Goal: Transaction & Acquisition: Purchase product/service

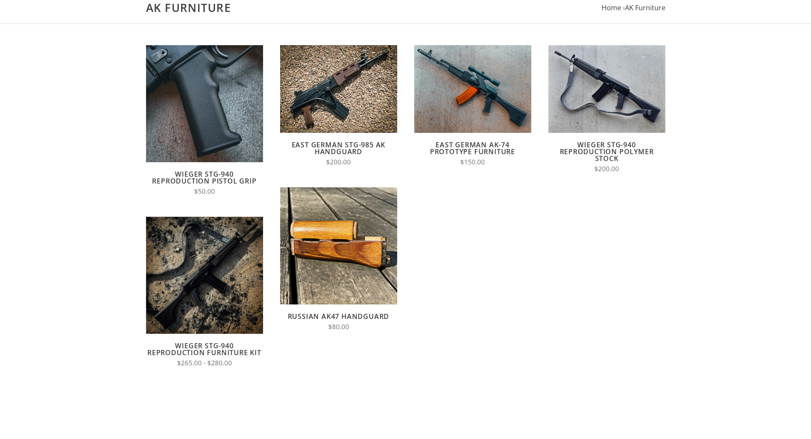
scroll to position [85, 0]
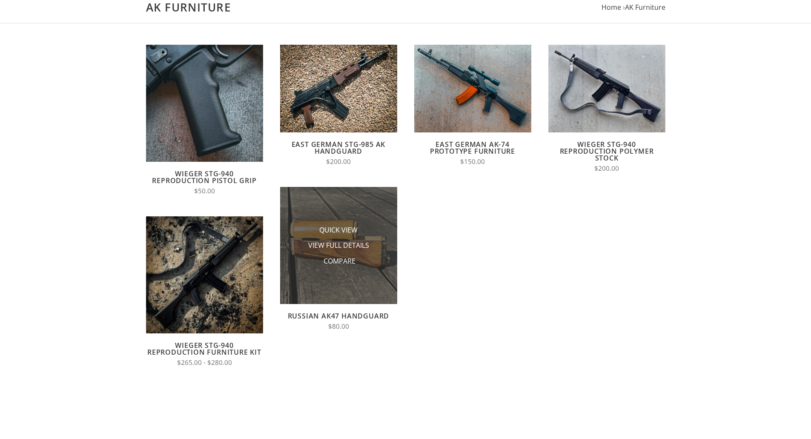
click at [343, 236] on li "Quick View" at bounding box center [338, 230] width 85 height 16
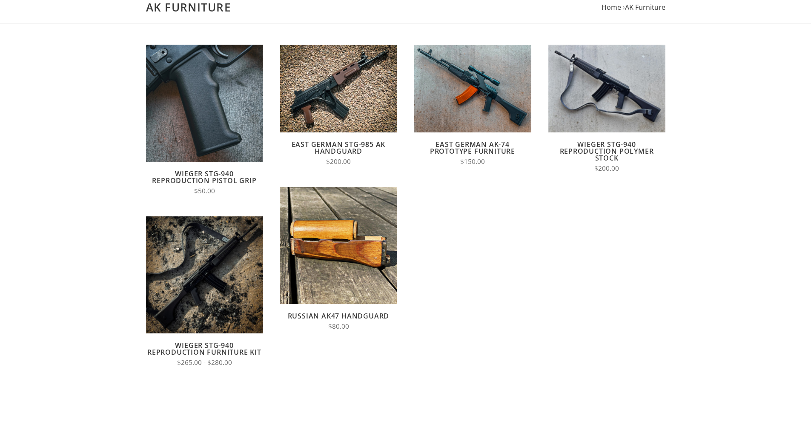
click at [366, 315] on link "Russian AK47 Handguard" at bounding box center [339, 315] width 102 height 9
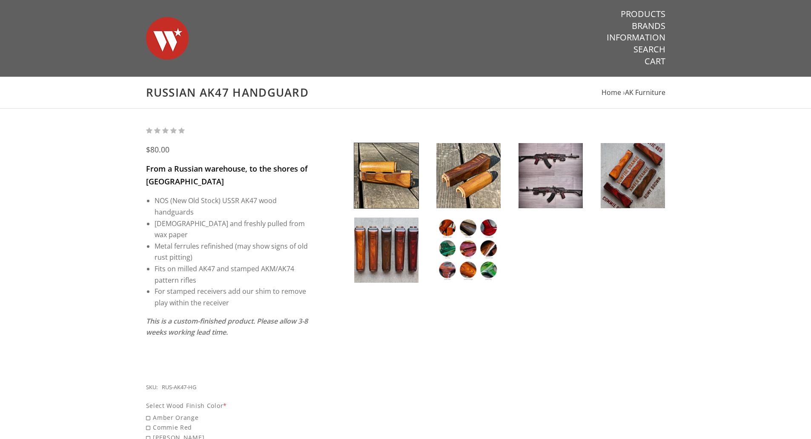
click at [635, 171] on img at bounding box center [632, 175] width 64 height 65
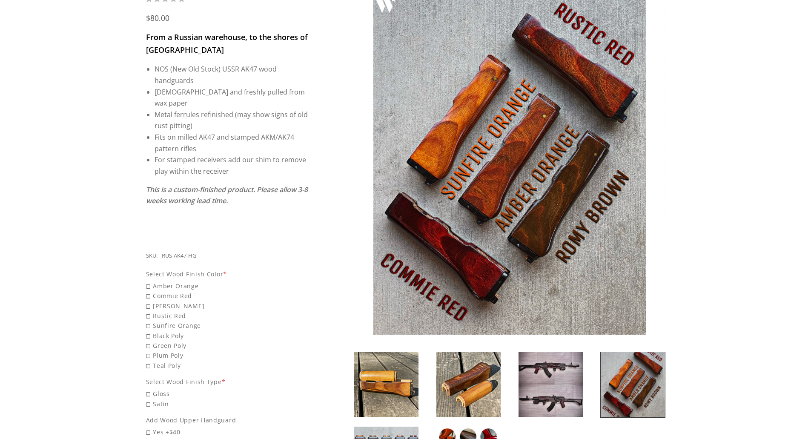
scroll to position [213, 0]
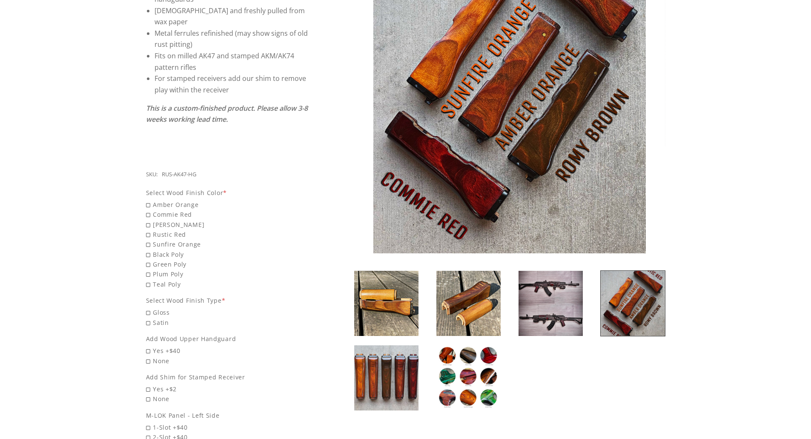
click at [564, 297] on img at bounding box center [550, 303] width 64 height 65
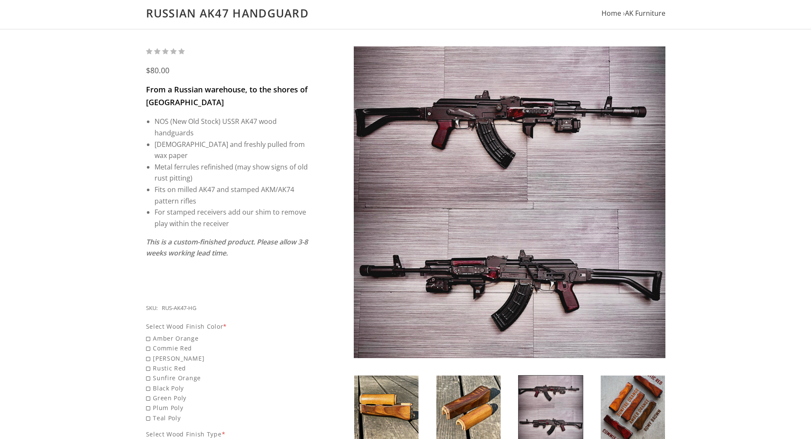
scroll to position [128, 0]
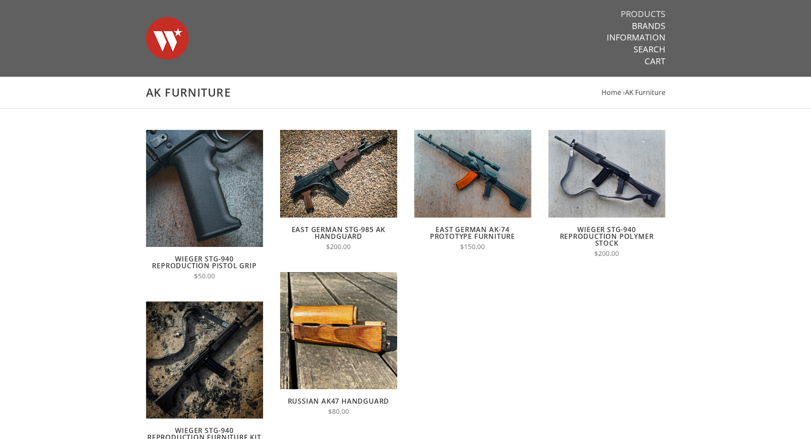
click at [646, 17] on link "Products" at bounding box center [643, 14] width 45 height 11
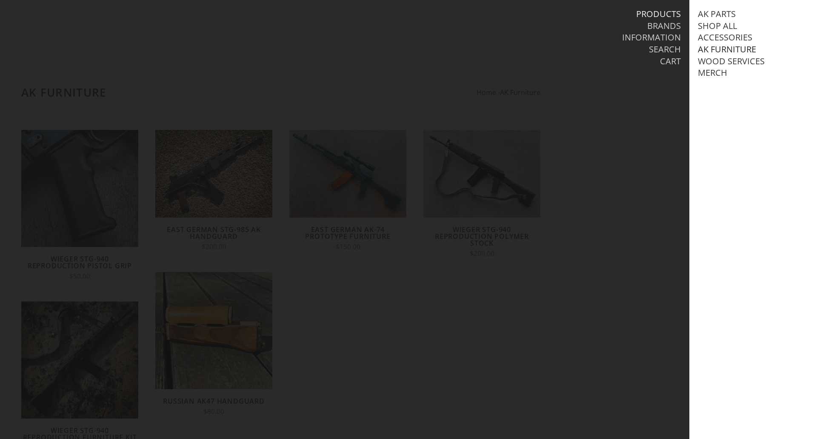
click at [714, 52] on link "AK Furniture" at bounding box center [727, 49] width 58 height 11
click at [738, 61] on link "View all AK Furniture" at bounding box center [754, 61] width 97 height 11
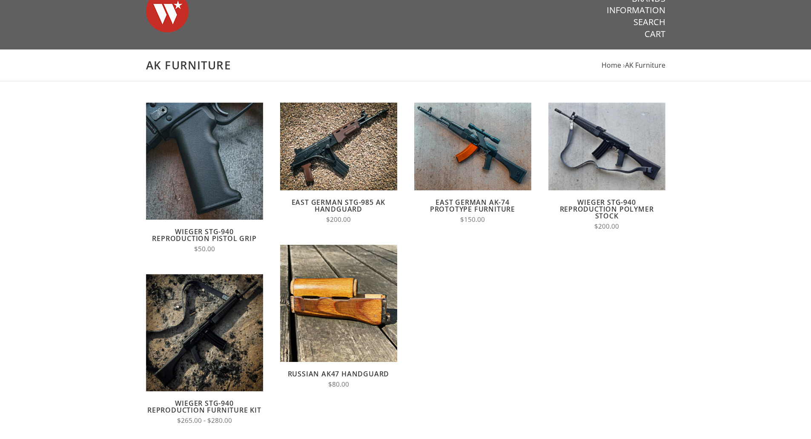
scroll to position [43, 0]
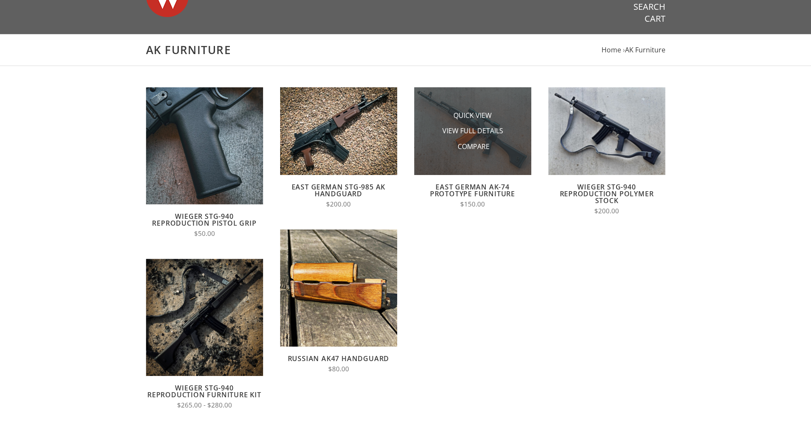
click at [502, 157] on img at bounding box center [472, 131] width 117 height 88
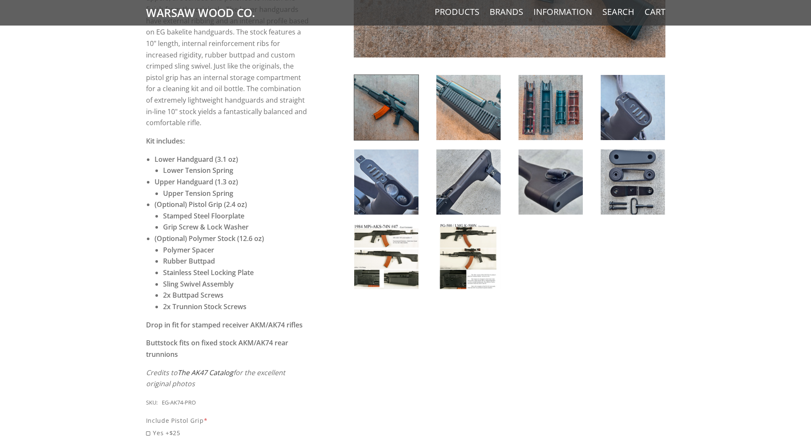
scroll to position [213, 0]
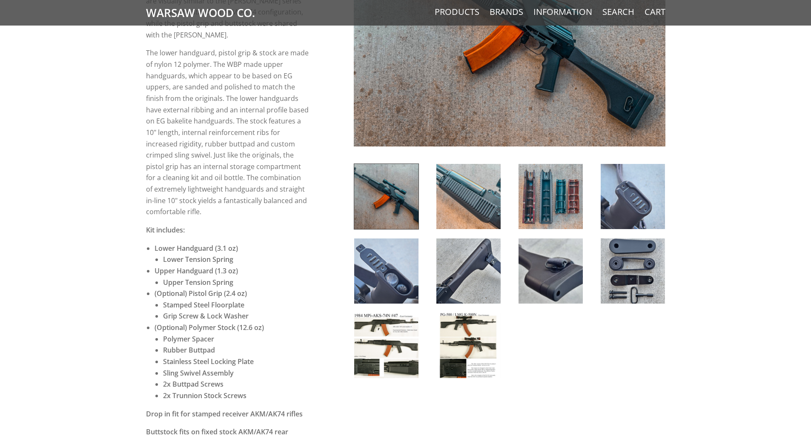
click at [466, 337] on img at bounding box center [468, 345] width 64 height 65
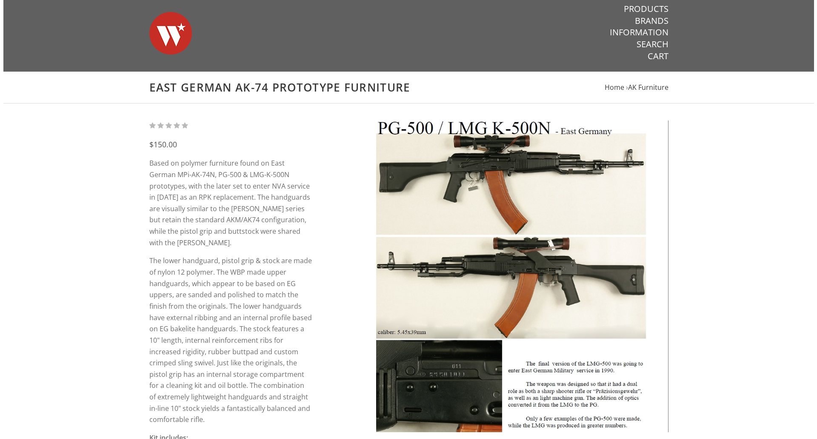
scroll to position [0, 0]
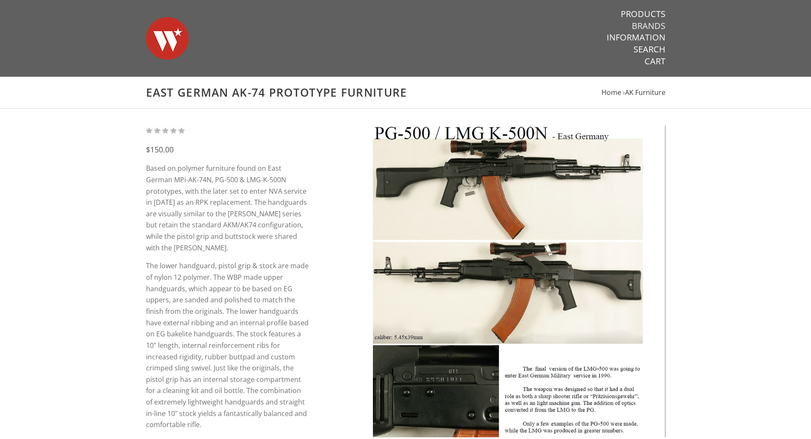
click at [651, 28] on link "Brands" at bounding box center [649, 25] width 34 height 11
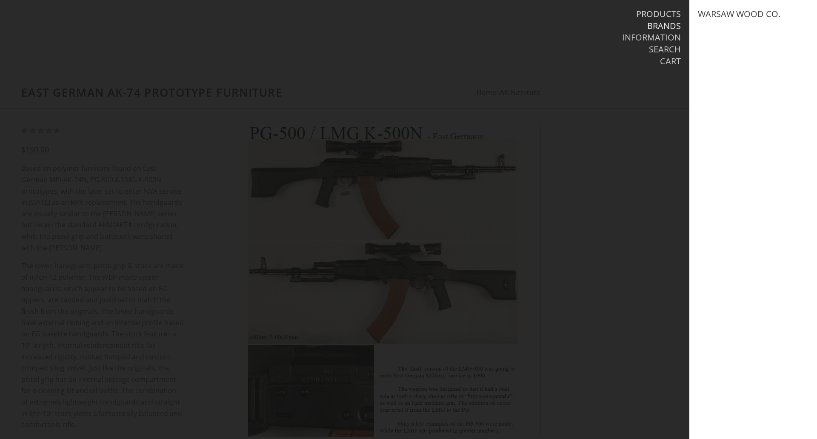
click at [656, 12] on link "Products" at bounding box center [658, 14] width 45 height 11
click at [721, 27] on link "Shop All" at bounding box center [717, 25] width 39 height 11
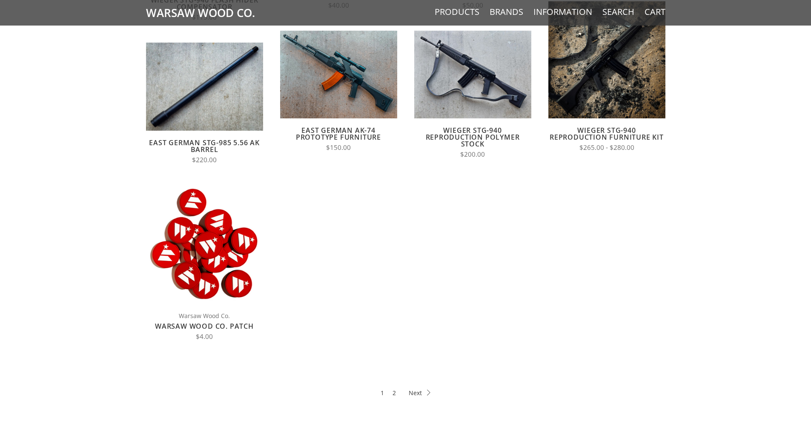
scroll to position [255, 0]
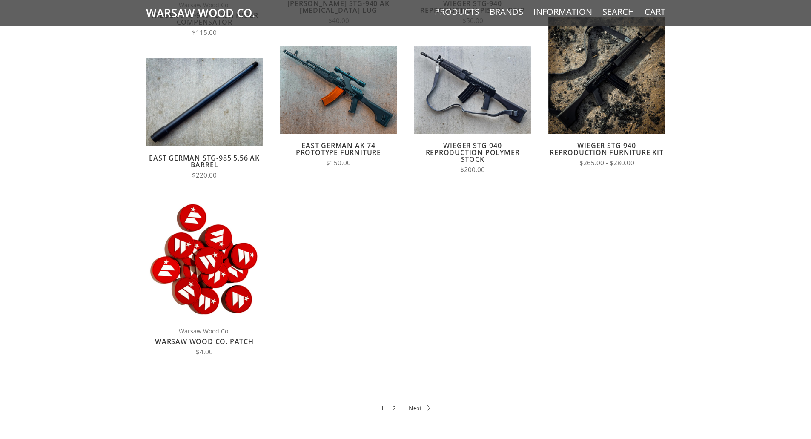
click at [478, 150] on link "Wieger STG-940 Reproduction Polymer Stock" at bounding box center [473, 152] width 94 height 23
